Goal: Find specific page/section: Find specific page/section

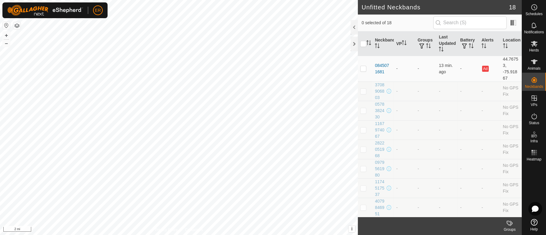
click at [6, 25] on button "button" at bounding box center [6, 25] width 7 height 7
click at [533, 45] on icon at bounding box center [534, 44] width 7 height 6
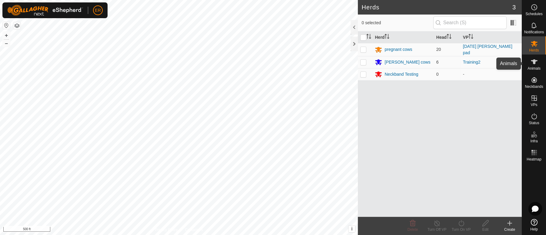
click at [531, 62] on icon at bounding box center [533, 61] width 7 height 7
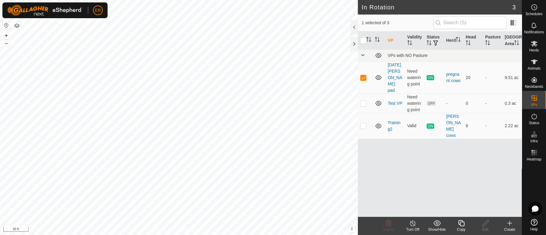
checkbox input "false"
